Goal: Task Accomplishment & Management: Manage account settings

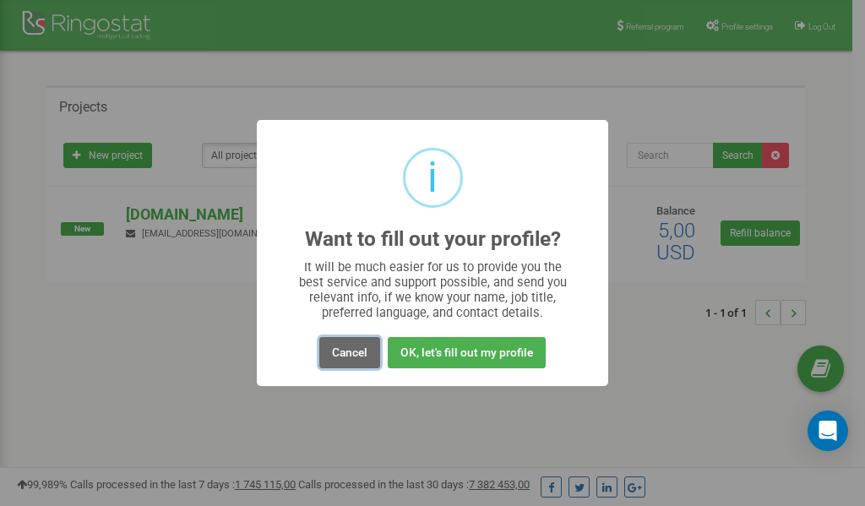
click at [359, 351] on button "Cancel" at bounding box center [349, 352] width 61 height 31
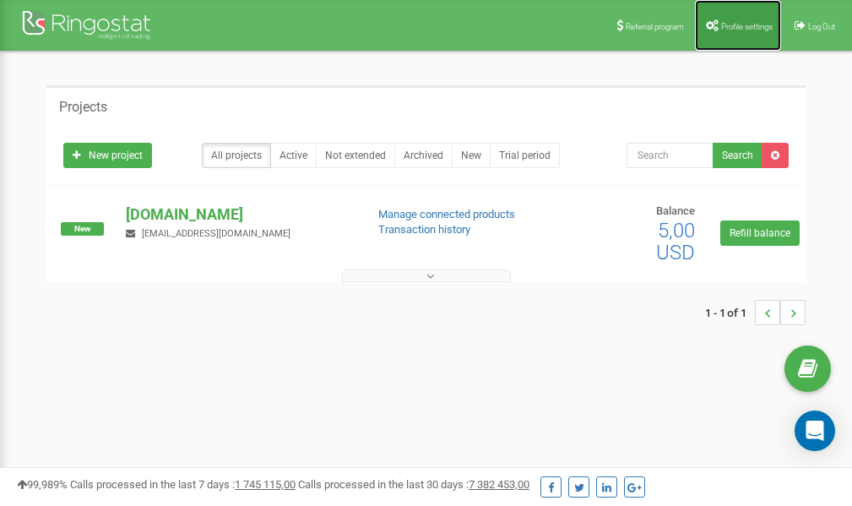
click at [733, 30] on span "Profile settings" at bounding box center [747, 26] width 52 height 9
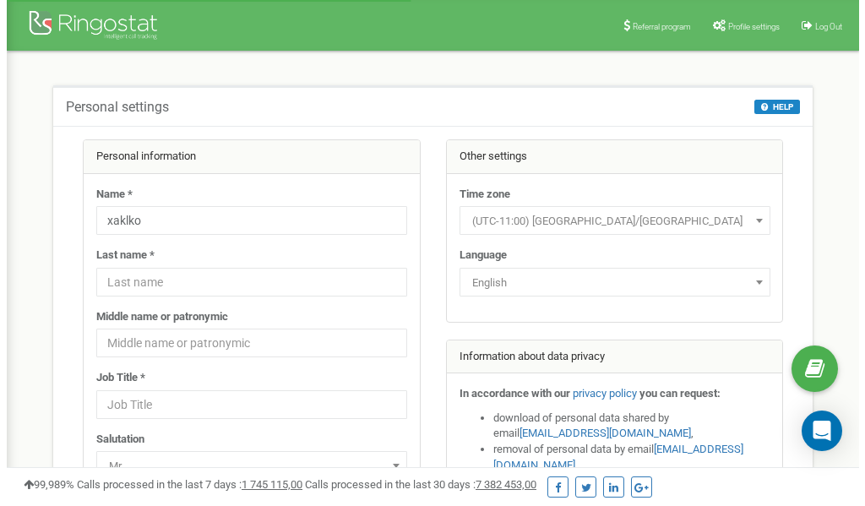
scroll to position [84, 0]
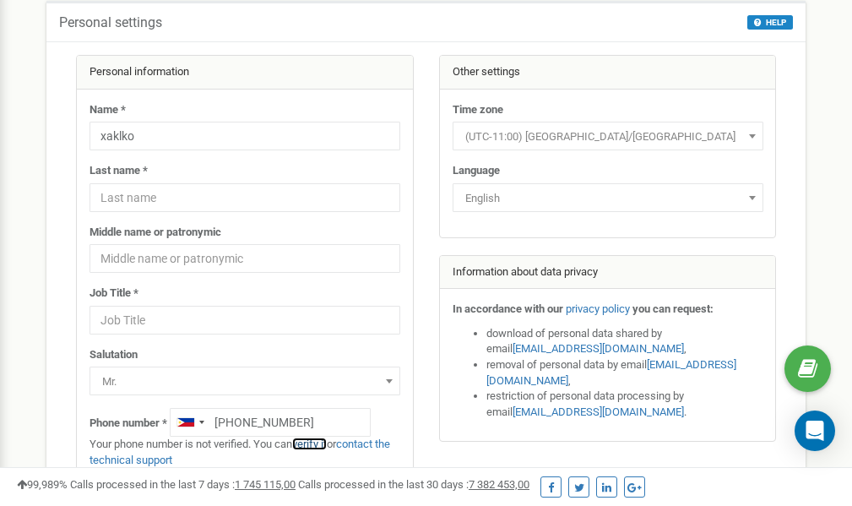
click at [323, 444] on link "verify it" at bounding box center [309, 443] width 35 height 13
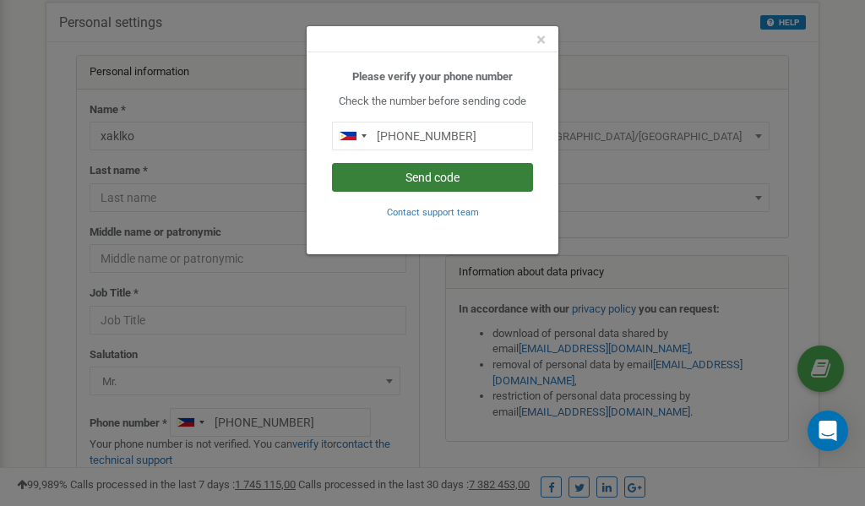
click at [425, 171] on button "Send code" at bounding box center [432, 177] width 201 height 29
